Goal: Find specific page/section: Find specific page/section

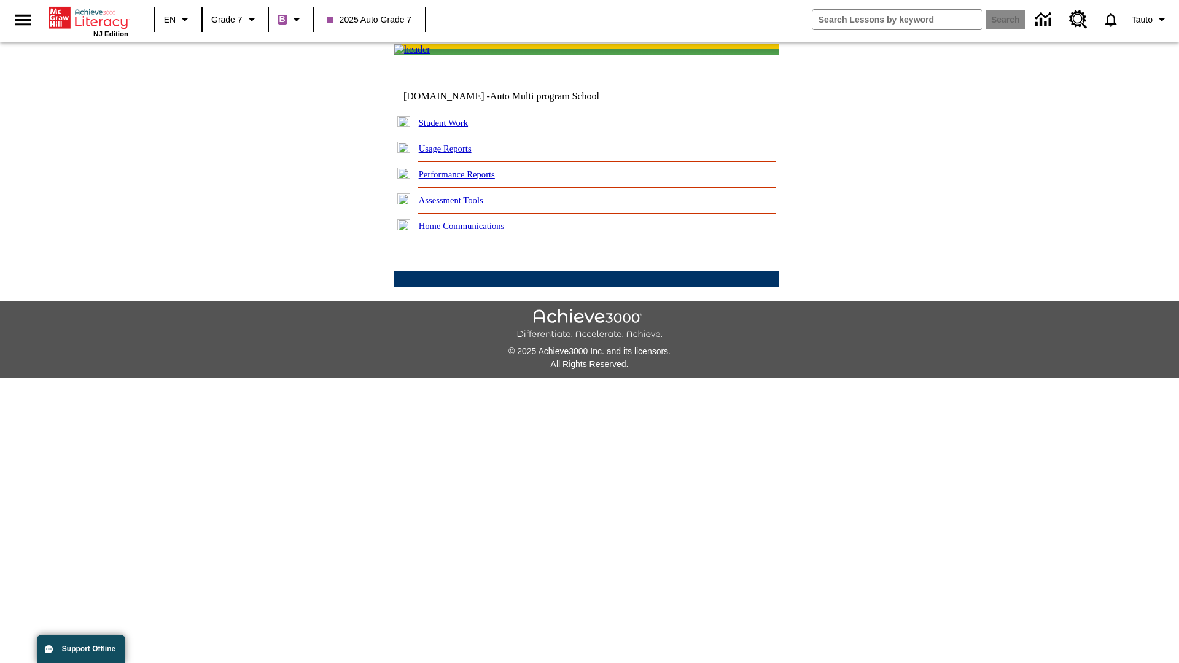
click at [451, 128] on link "Student Work" at bounding box center [443, 123] width 49 height 10
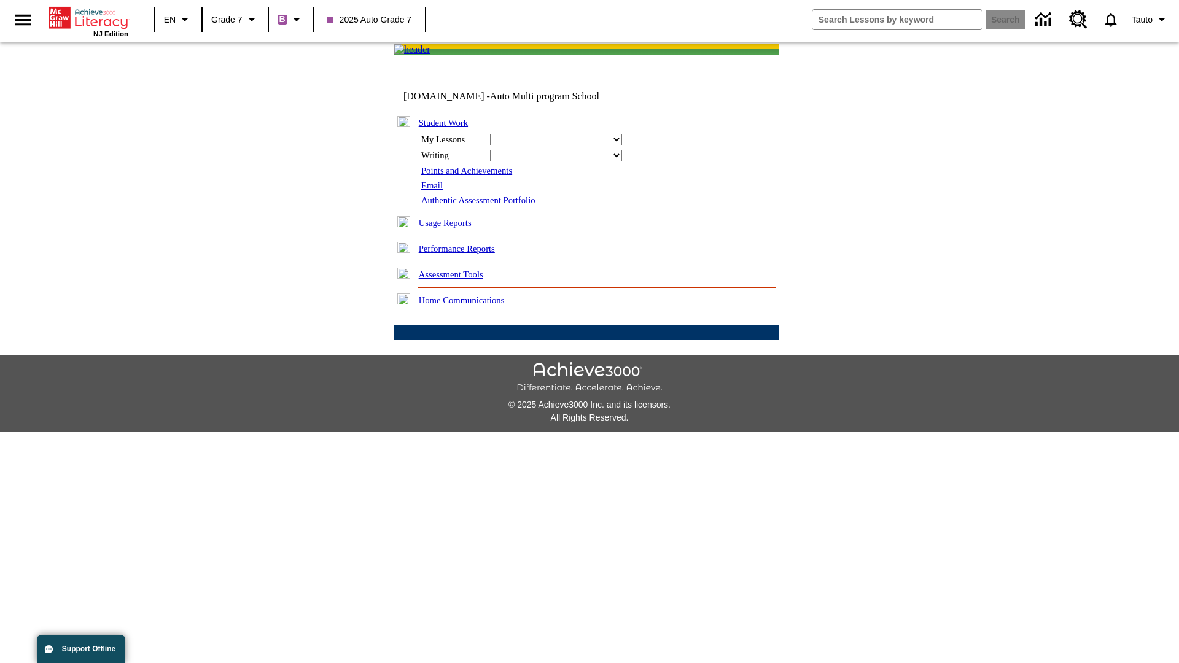
click at [433, 190] on link "Email" at bounding box center [431, 186] width 21 height 10
